Goal: Book appointment/travel/reservation

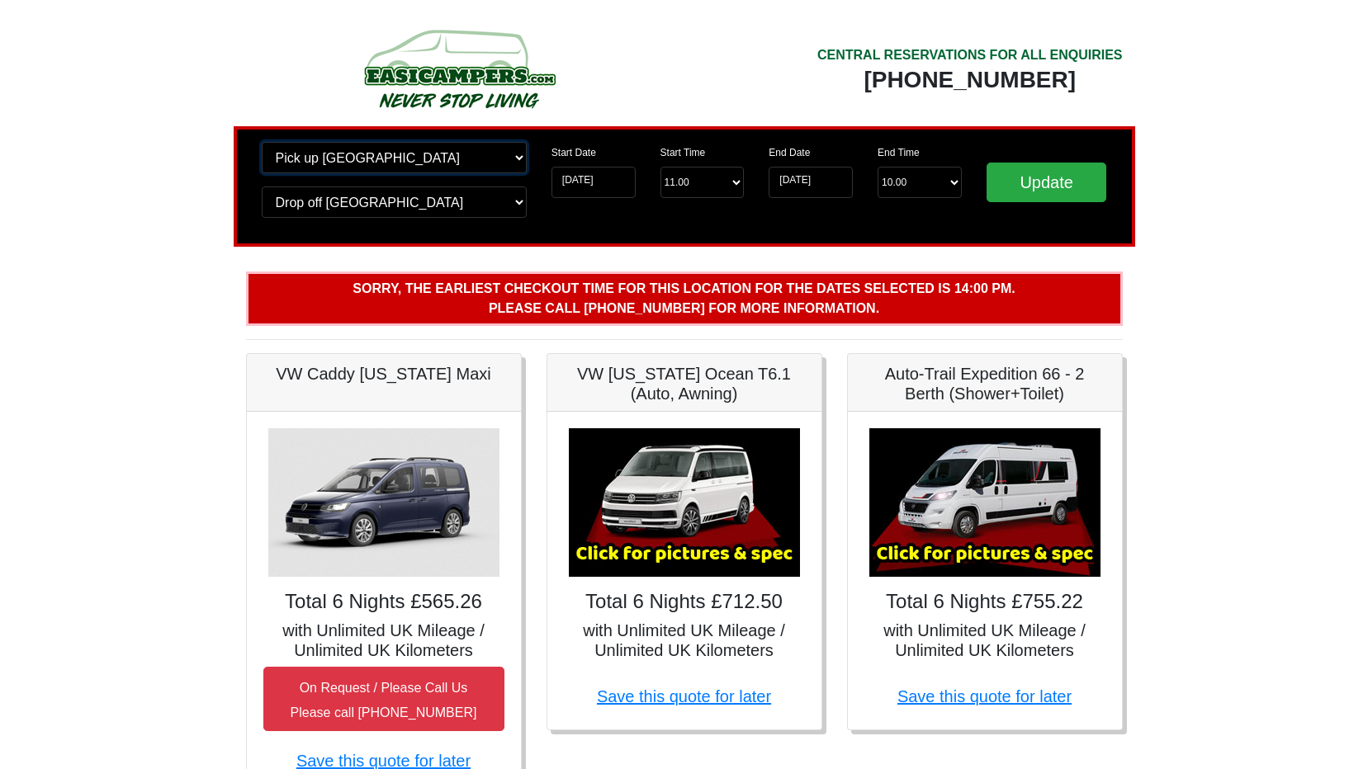
click at [471, 159] on select "Change pick up location? Pick up [GEOGRAPHIC_DATA] [GEOGRAPHIC_DATA] [GEOGRAPHI…" at bounding box center [394, 157] width 265 height 31
select select "EDI"
click at [262, 142] on select "Change pick up location? Pick up [GEOGRAPHIC_DATA] [GEOGRAPHIC_DATA] [GEOGRAPHI…" at bounding box center [394, 157] width 265 height 31
click at [480, 193] on select "Change drop off location? Drop off [GEOGRAPHIC_DATA] [GEOGRAPHIC_DATA] [GEOGRAP…" at bounding box center [394, 202] width 265 height 31
select select "EDI"
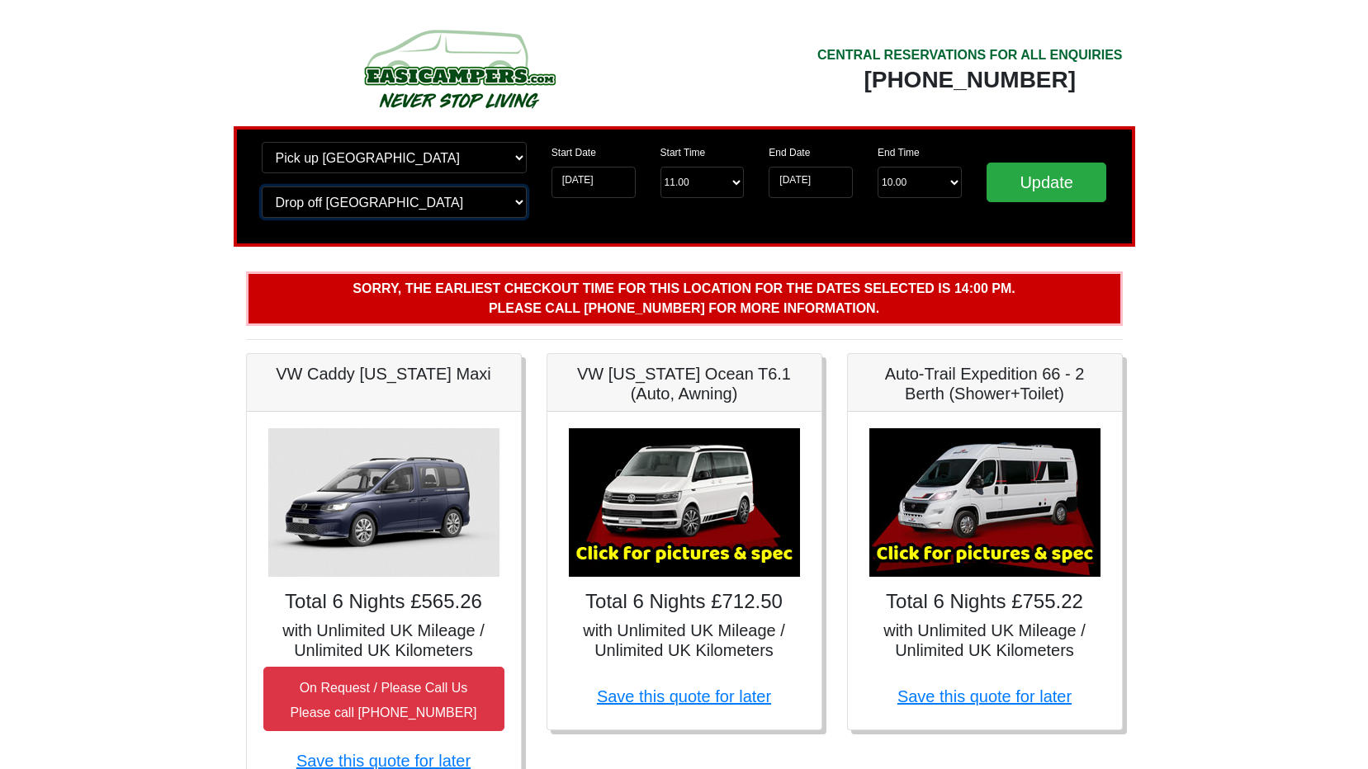
click at [262, 187] on select "Change drop off location? Drop off [GEOGRAPHIC_DATA] [GEOGRAPHIC_DATA] [GEOGRAP…" at bounding box center [394, 202] width 265 height 31
click at [1033, 179] on input "Update" at bounding box center [1046, 183] width 121 height 40
click at [381, 163] on select "Change pick up location? Pick up [GEOGRAPHIC_DATA] [GEOGRAPHIC_DATA] [GEOGRAPHI…" at bounding box center [394, 157] width 265 height 31
select select "EDI"
click at [262, 142] on select "Change pick up location? Pick up [GEOGRAPHIC_DATA] [GEOGRAPHIC_DATA] [GEOGRAPHI…" at bounding box center [394, 157] width 265 height 31
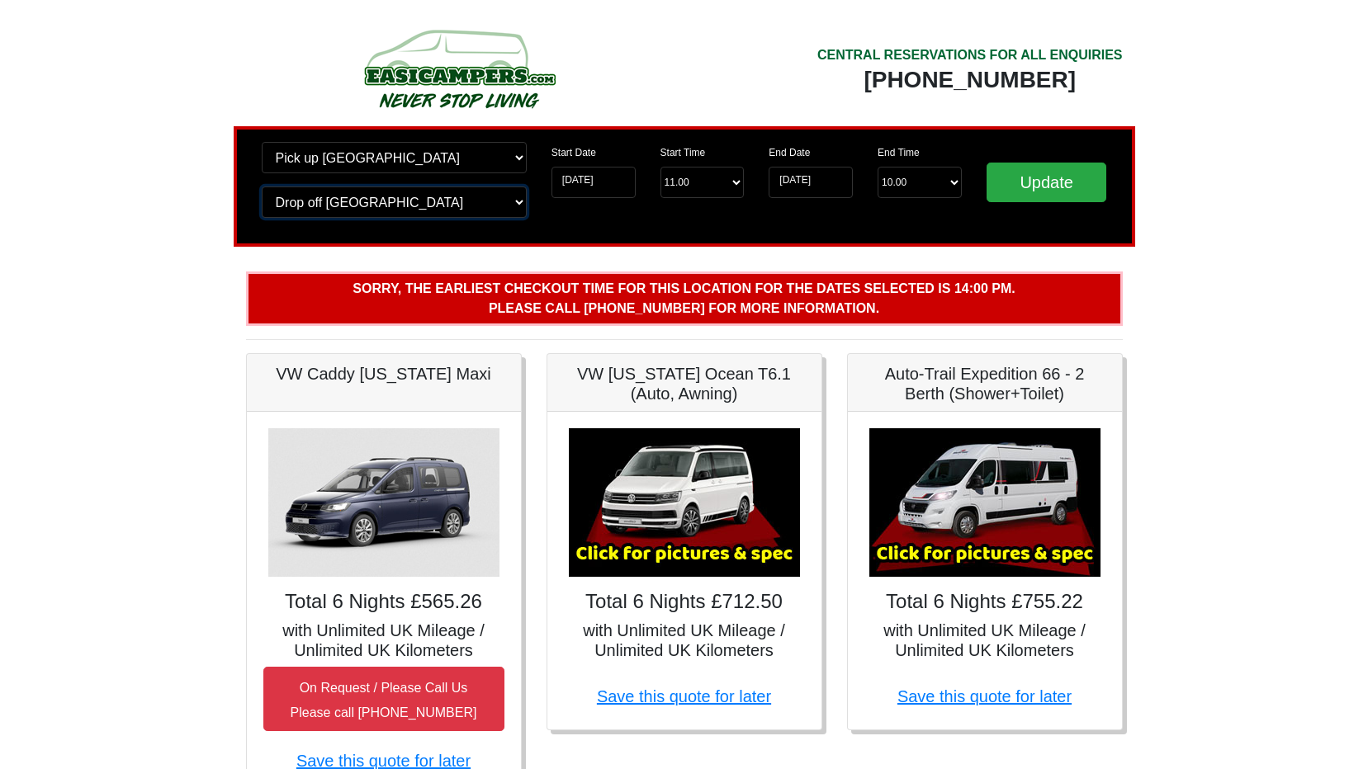
click at [376, 195] on select "Change drop off location? Drop off [GEOGRAPHIC_DATA] [GEOGRAPHIC_DATA] [GEOGRAP…" at bounding box center [394, 202] width 265 height 31
select select "EDI"
click at [262, 187] on select "Change drop off location? Drop off [GEOGRAPHIC_DATA] [GEOGRAPHIC_DATA] [GEOGRAP…" at bounding box center [394, 202] width 265 height 31
click at [731, 185] on select "Start Time 11.00 -------- 11.00 am ([DATE] & [DATE] Only) 12.00 pm ([DATE]) 13.…" at bounding box center [702, 182] width 84 height 31
click at [1041, 191] on input "Update" at bounding box center [1046, 183] width 121 height 40
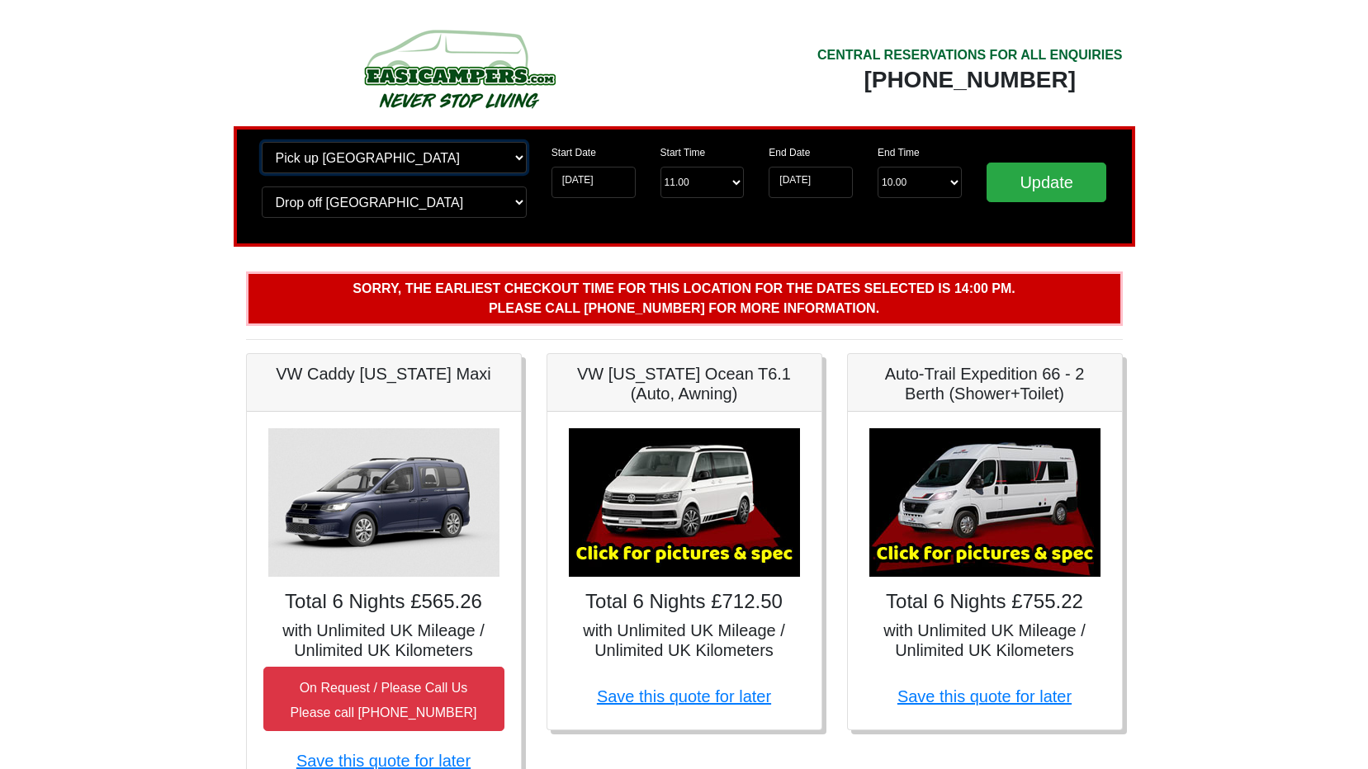
click at [467, 159] on select "Change pick up location? Pick up [GEOGRAPHIC_DATA] [GEOGRAPHIC_DATA] [GEOGRAPHI…" at bounding box center [394, 157] width 265 height 31
select select "EDI"
click at [262, 142] on select "Change pick up location? Pick up [GEOGRAPHIC_DATA] [GEOGRAPHIC_DATA] [GEOGRAPHI…" at bounding box center [394, 157] width 265 height 31
click at [353, 210] on select "Change drop off location? Drop off [GEOGRAPHIC_DATA] [GEOGRAPHIC_DATA] [GEOGRAP…" at bounding box center [394, 202] width 265 height 31
select select "EDI"
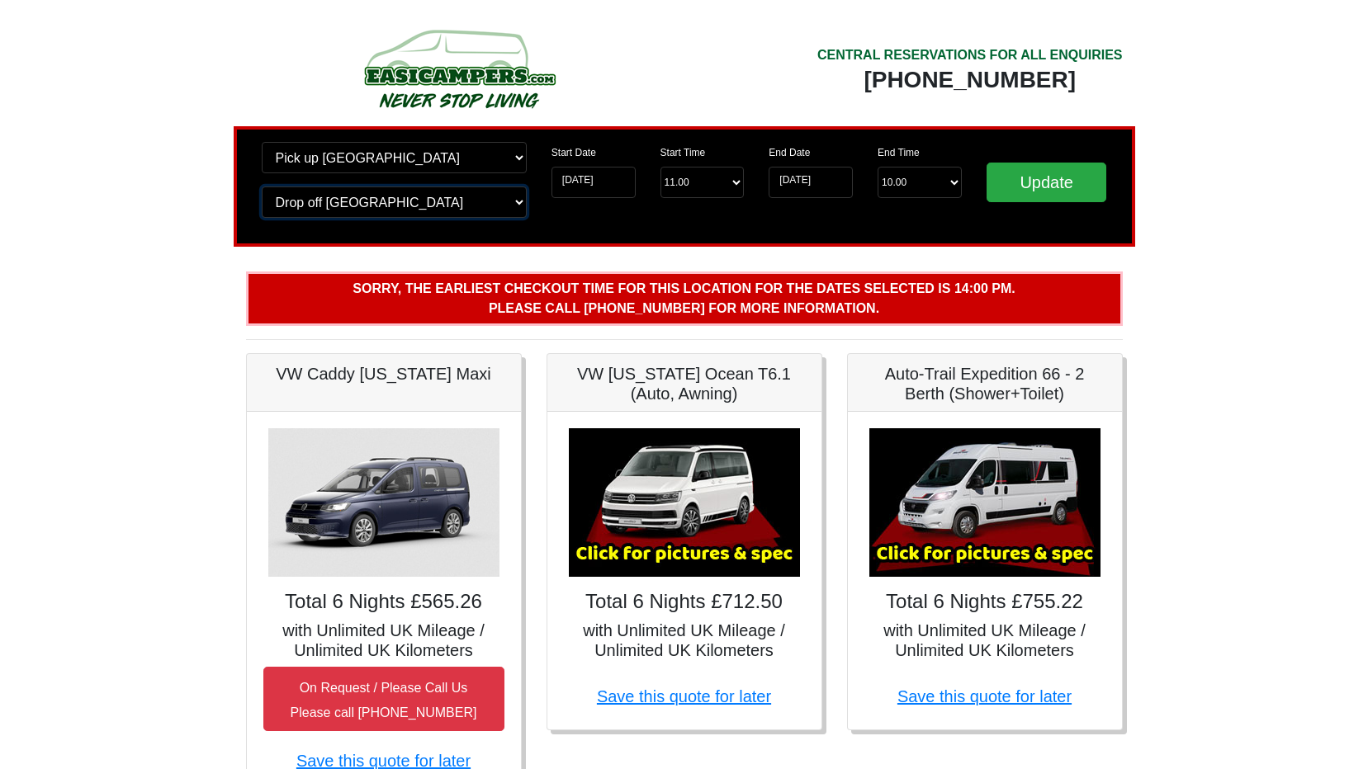
click at [262, 187] on select "Change drop off location? Drop off [GEOGRAPHIC_DATA] [GEOGRAPHIC_DATA] [GEOGRAP…" at bounding box center [394, 202] width 265 height 31
click at [712, 169] on select "Start Time 11.00 -------- 11.00 am ([DATE] & [DATE] Only) 12.00 pm ([DATE]) 13.…" at bounding box center [702, 182] width 84 height 31
select select "14.00"
click at [660, 167] on select "Start Time 11.00 -------- 11.00 am ([DATE] & [DATE] Only) 12.00 pm ([DATE]) 13.…" at bounding box center [702, 182] width 84 height 31
click at [1025, 182] on input "Update" at bounding box center [1046, 183] width 121 height 40
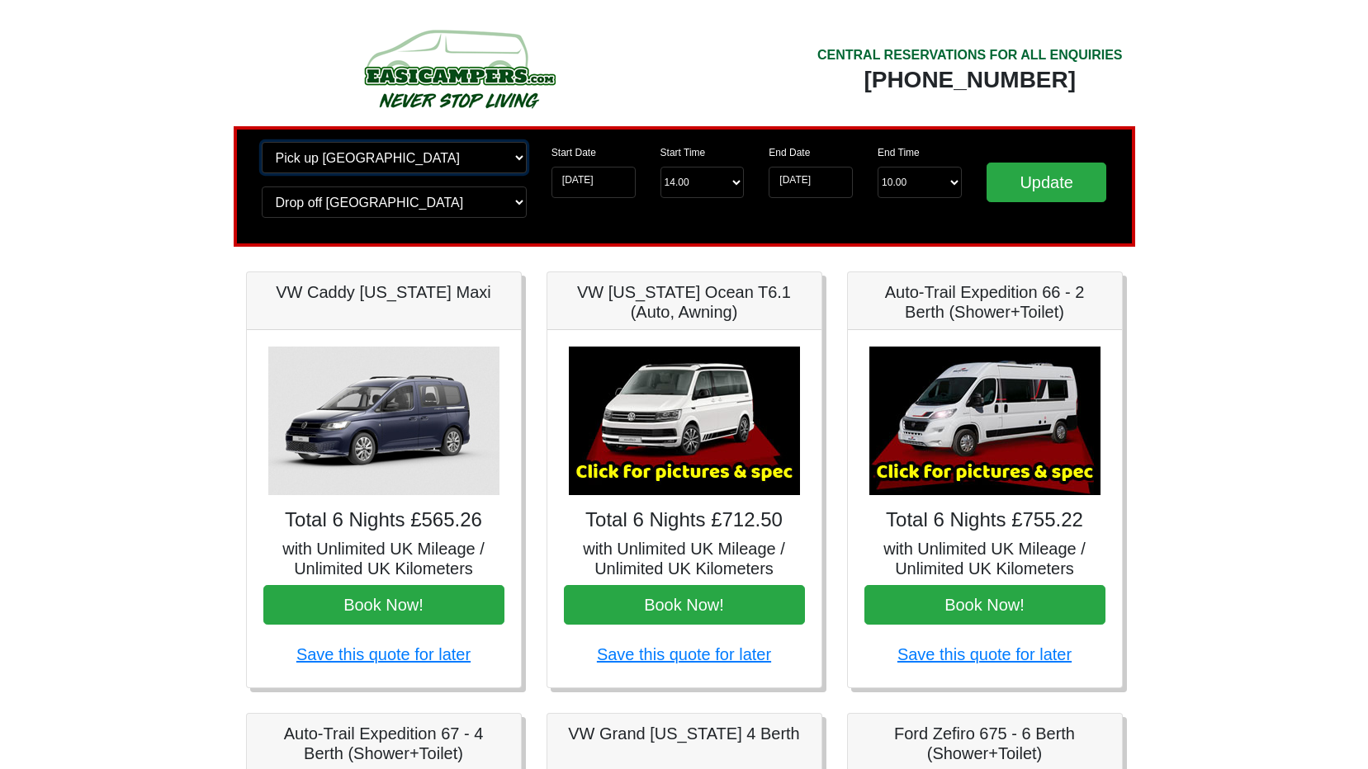
click at [420, 160] on select "Change pick up location? Pick up [GEOGRAPHIC_DATA] [GEOGRAPHIC_DATA] [GEOGRAPHI…" at bounding box center [394, 157] width 265 height 31
select select "EDI"
click at [262, 142] on select "Change pick up location? Pick up [GEOGRAPHIC_DATA] [GEOGRAPHIC_DATA] [GEOGRAPHI…" at bounding box center [394, 157] width 265 height 31
click at [416, 208] on select "Change drop off location? Drop off [GEOGRAPHIC_DATA] [GEOGRAPHIC_DATA] [GEOGRAP…" at bounding box center [394, 202] width 265 height 31
select select "EDI"
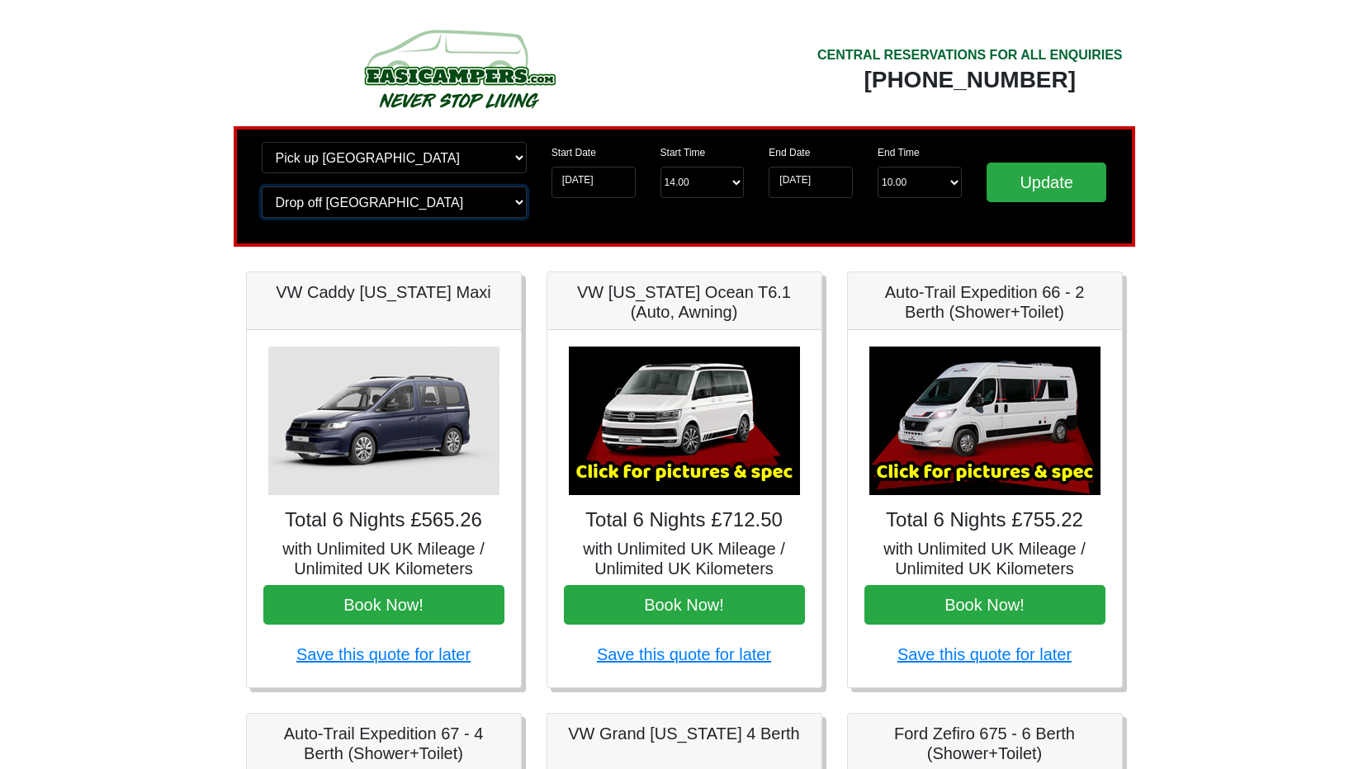
click at [262, 187] on select "Change drop off location? Drop off [GEOGRAPHIC_DATA] [GEOGRAPHIC_DATA] [GEOGRAP…" at bounding box center [394, 202] width 265 height 31
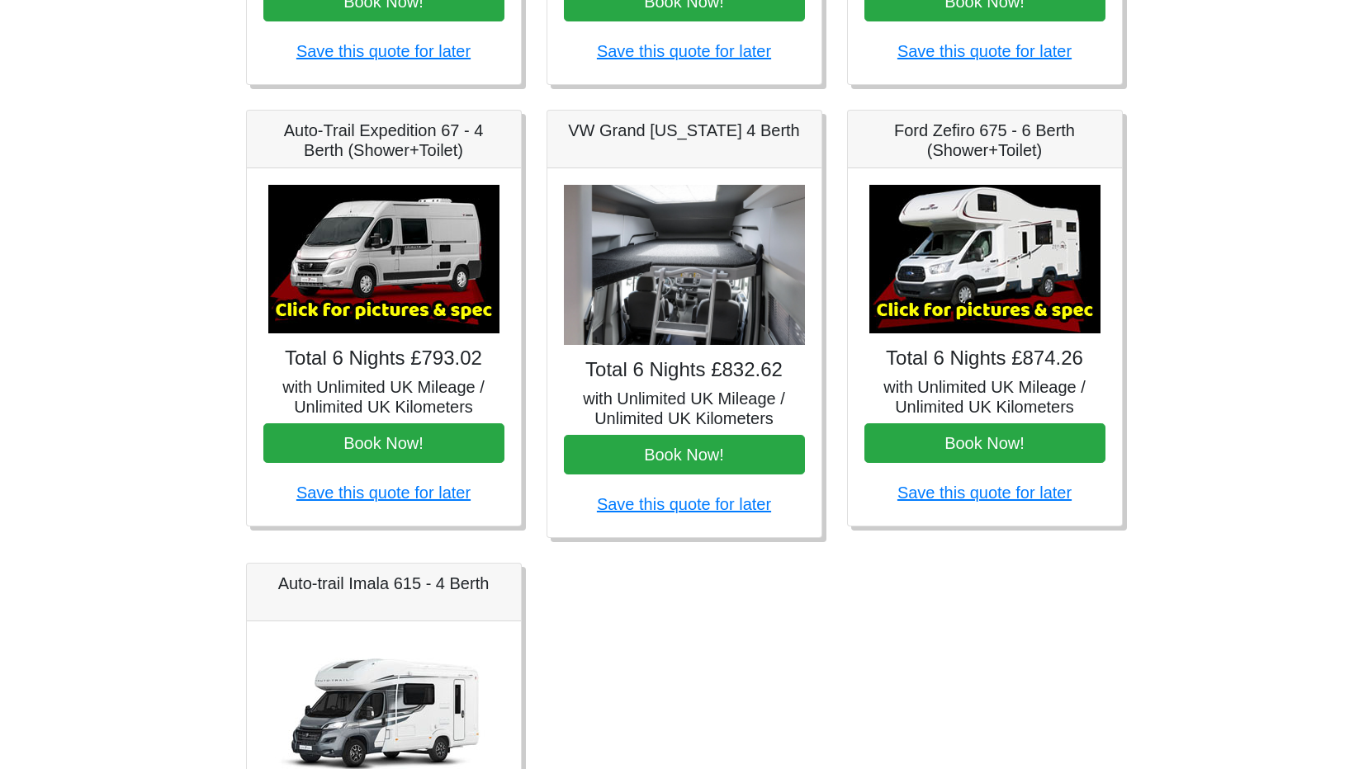
scroll to position [328, 0]
